Goal: Transaction & Acquisition: Obtain resource

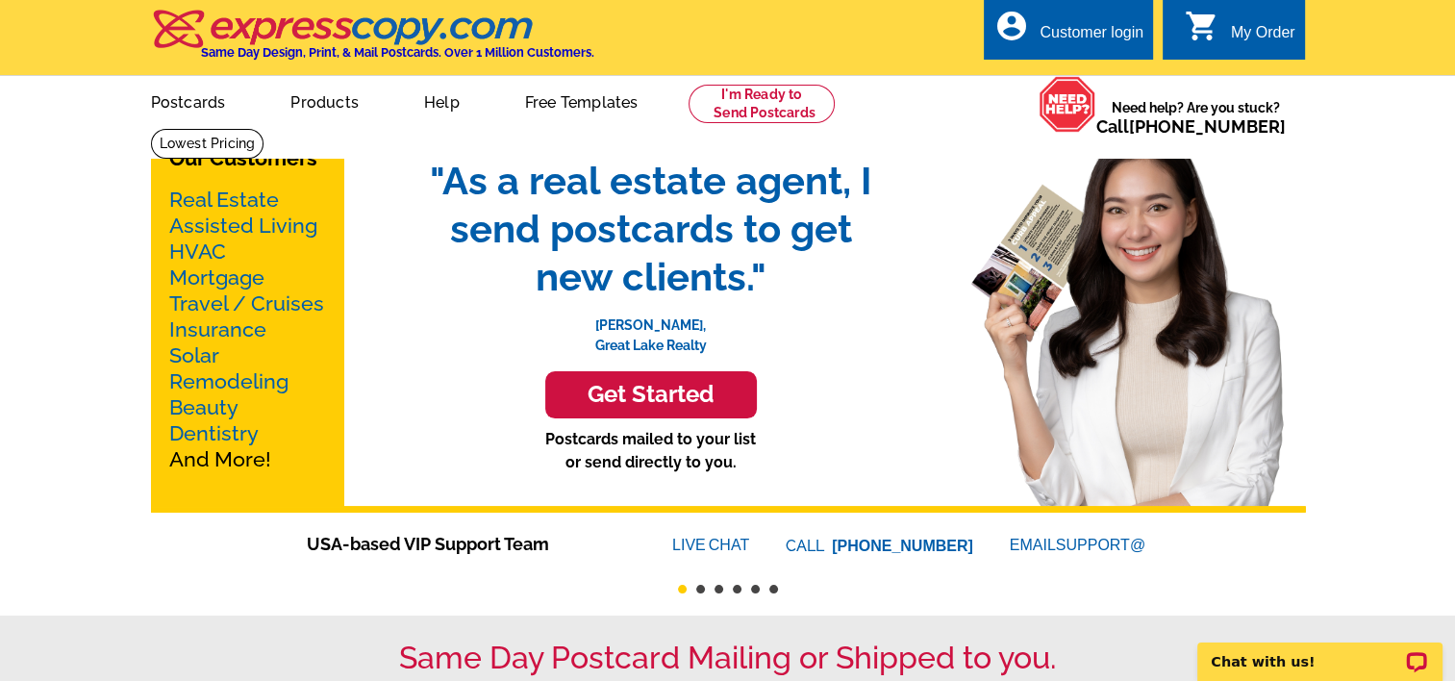
click at [223, 198] on link "Real Estate" at bounding box center [224, 200] width 110 height 24
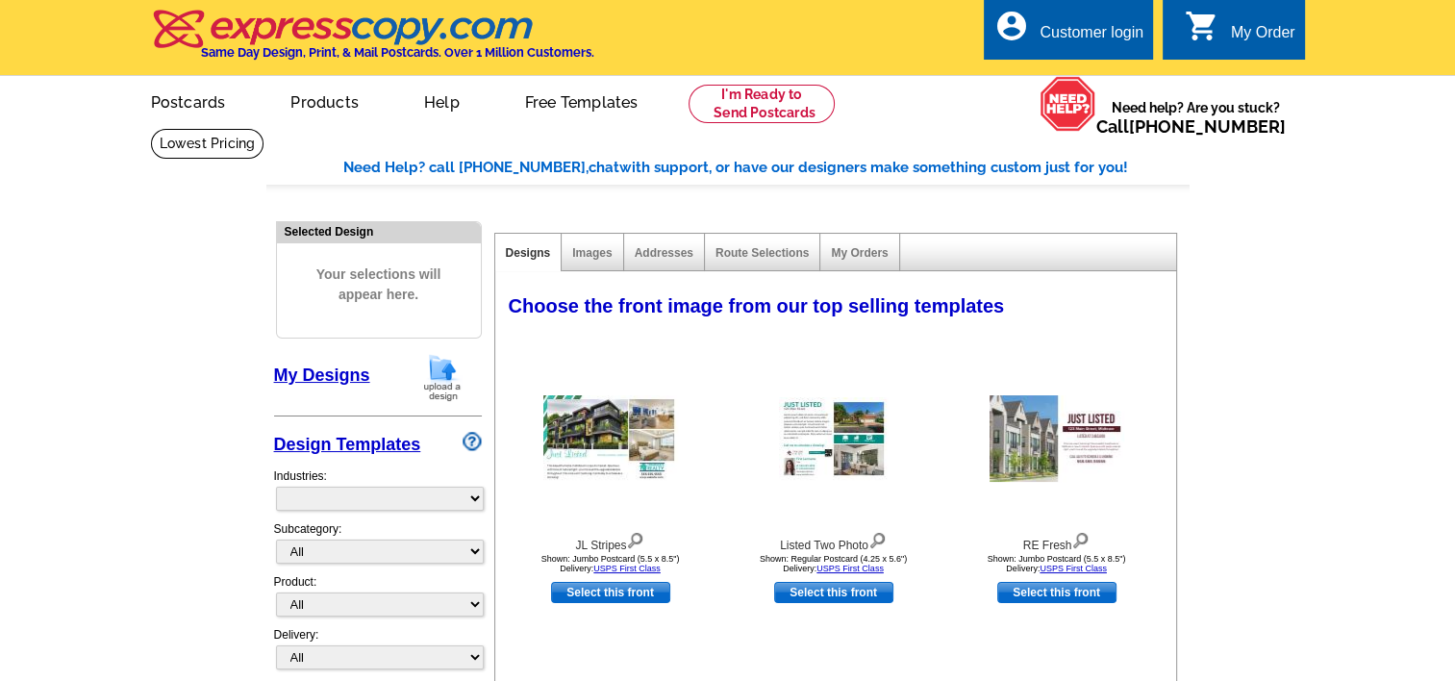
select select "785"
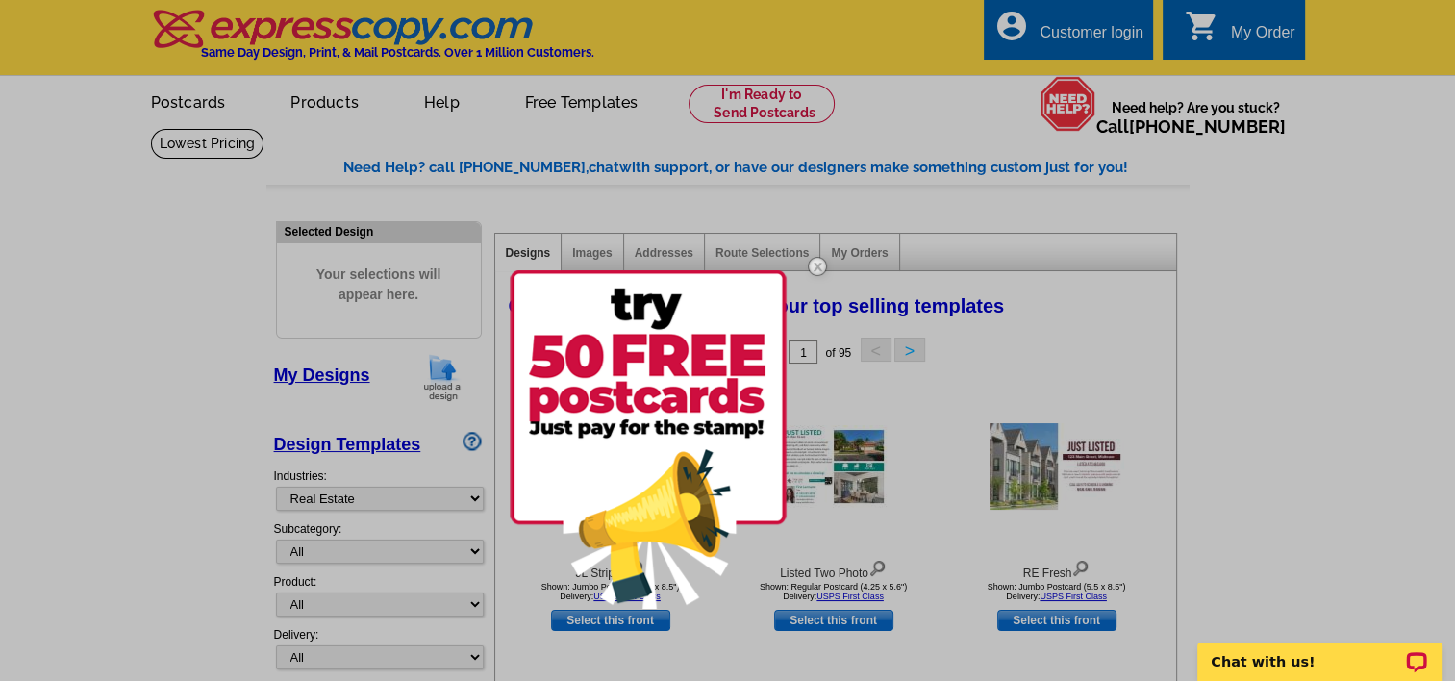
click at [637, 446] on img at bounding box center [648, 439] width 277 height 339
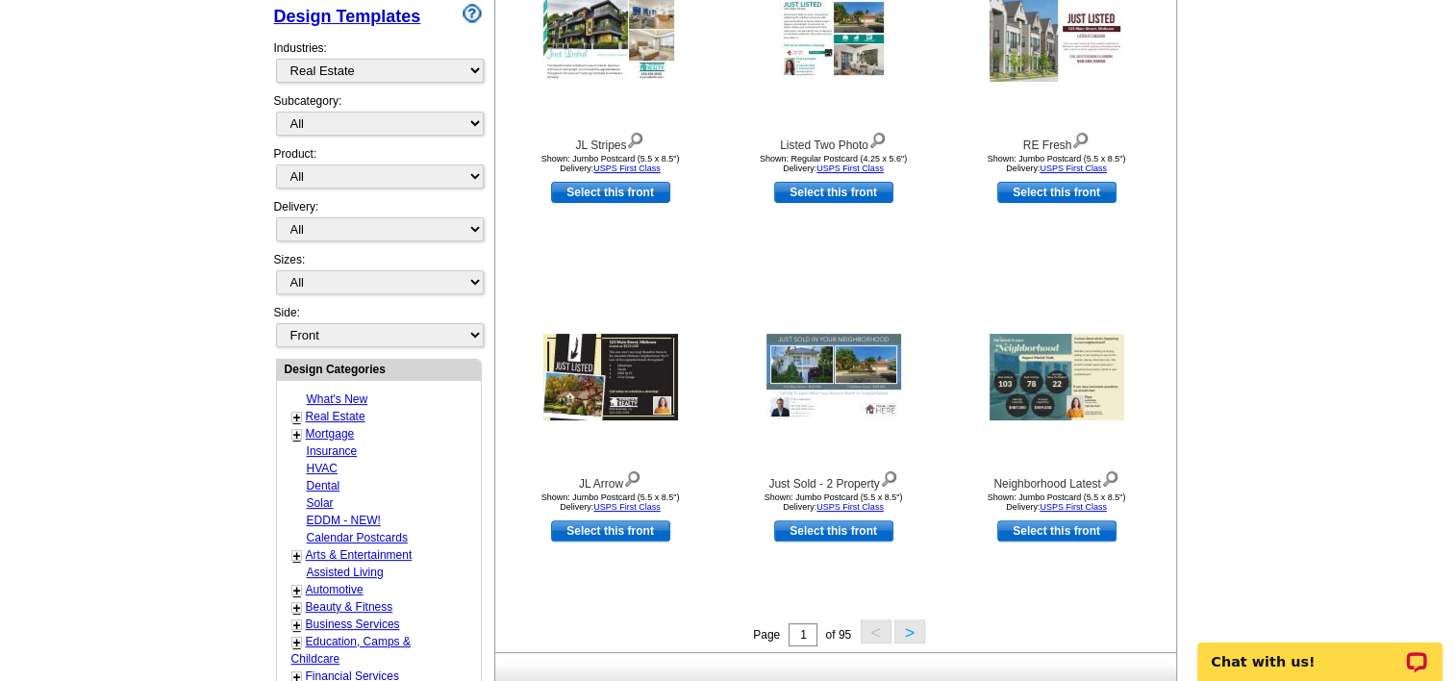
scroll to position [435, 0]
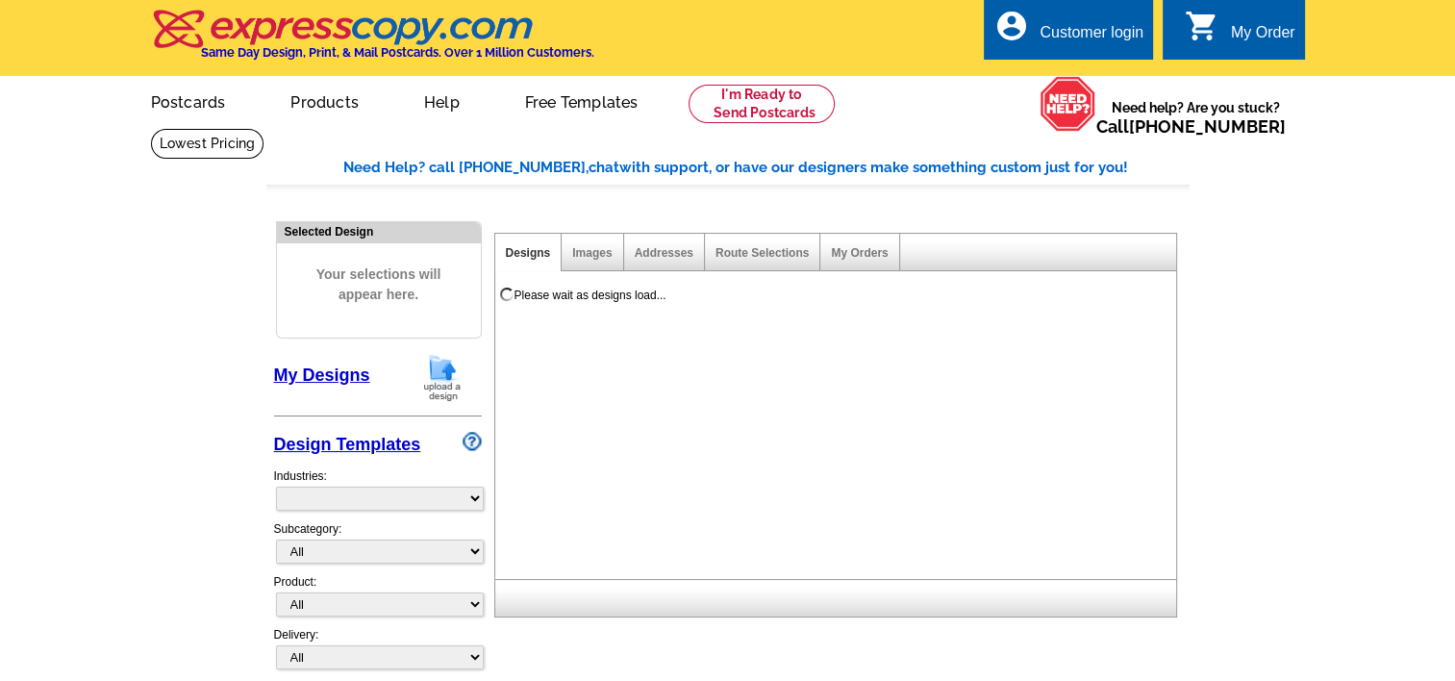
select select "831"
